Goal: Task Accomplishment & Management: Complete application form

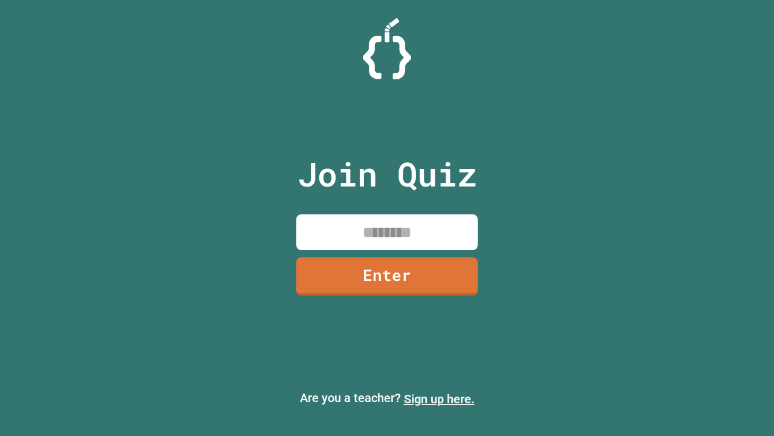
click at [439, 399] on link "Sign up here." at bounding box center [439, 398] width 71 height 15
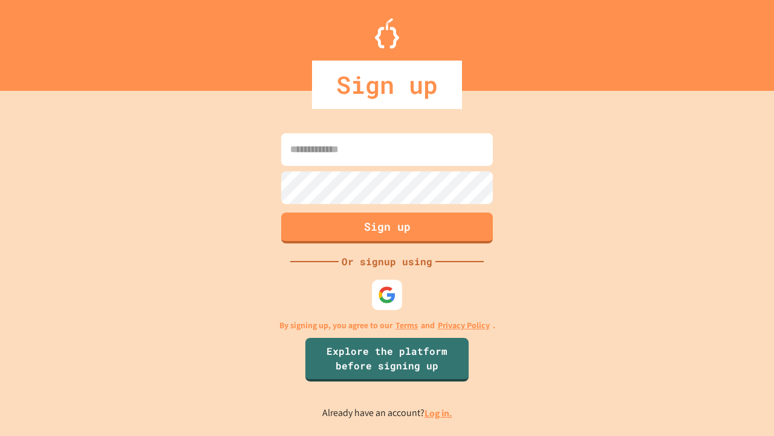
click at [439, 413] on link "Log in." at bounding box center [439, 413] width 28 height 13
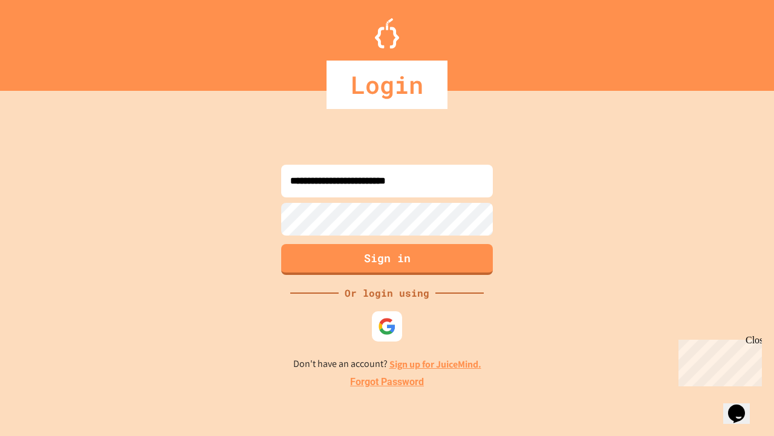
type input "**********"
